Goal: Navigation & Orientation: Go to known website

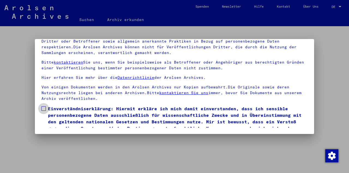
scroll to position [61, 0]
click at [75, 134] on button "Ich stimme zu" at bounding box center [61, 139] width 41 height 10
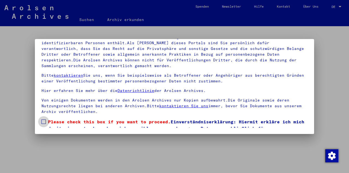
scroll to position [20, 0]
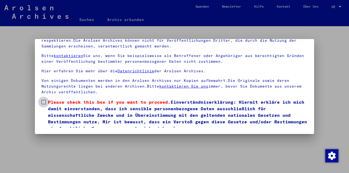
click at [50, 99] on span "Please check this box if you want to proceed." at bounding box center [109, 101] width 123 height 5
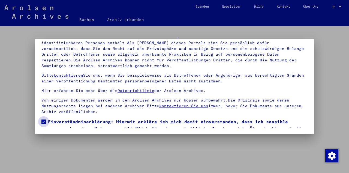
scroll to position [13, 0]
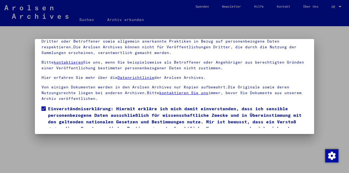
click at [334, 108] on div at bounding box center [174, 86] width 349 height 173
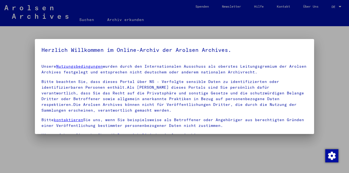
click at [341, 108] on div at bounding box center [174, 86] width 349 height 173
click at [125, 22] on div at bounding box center [174, 86] width 349 height 173
click at [123, 18] on div at bounding box center [174, 86] width 349 height 173
click at [125, 19] on div at bounding box center [174, 86] width 349 height 173
click at [92, 17] on div at bounding box center [174, 86] width 349 height 173
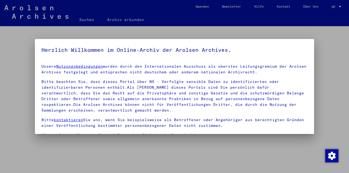
click at [89, 22] on div at bounding box center [174, 86] width 349 height 173
click at [91, 21] on div at bounding box center [174, 86] width 349 height 173
click at [133, 22] on div at bounding box center [174, 86] width 349 height 173
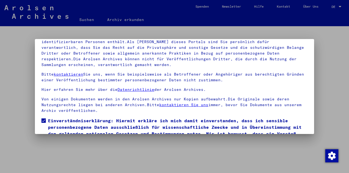
scroll to position [61, 0]
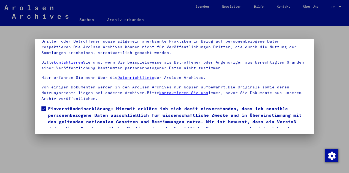
click at [92, 22] on div at bounding box center [174, 86] width 349 height 173
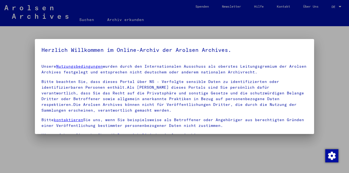
click at [91, 20] on div at bounding box center [174, 86] width 349 height 173
